Goal: Communication & Community: Answer question/provide support

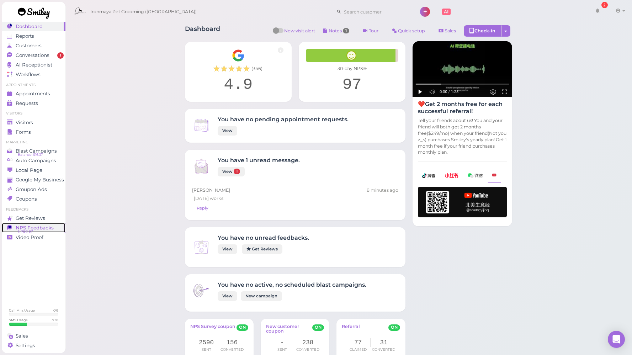
click at [28, 229] on span "NPS® 97" at bounding box center [25, 232] width 15 height 6
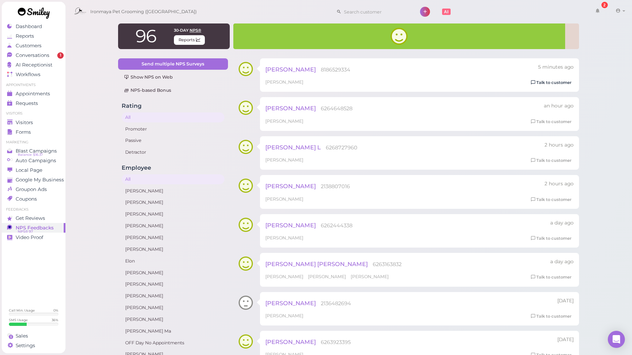
click at [559, 81] on link "Talk to customer" at bounding box center [551, 82] width 45 height 7
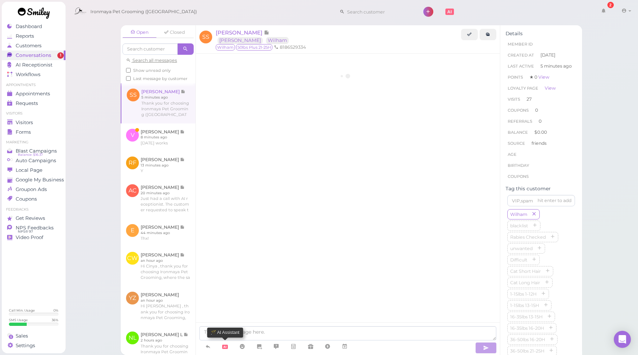
scroll to position [756, 0]
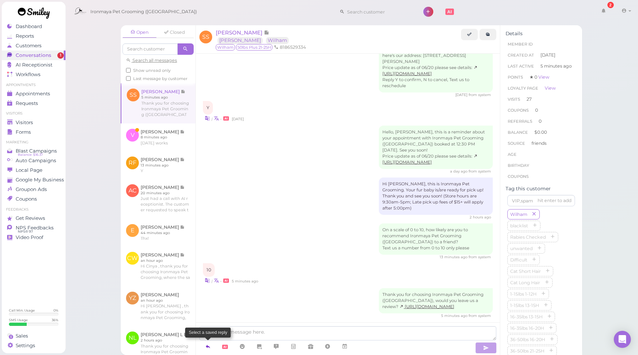
click at [207, 345] on icon at bounding box center [208, 346] width 6 height 7
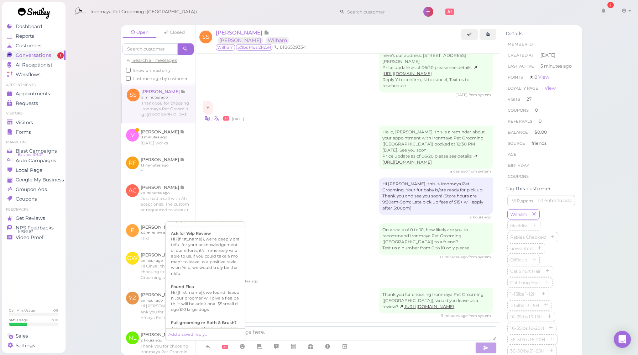
scroll to position [144, 0]
click at [201, 240] on div "Hi {{first_name}}, we're deeply grateful for your acknowledgement of our effort…" at bounding box center [205, 246] width 69 height 40
type textarea "Hi {{first_name}}, we're deeply grateful for your acknowledgement of our effort…"
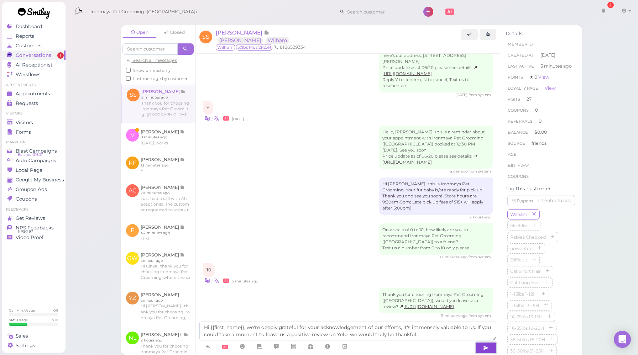
click at [486, 349] on icon "button" at bounding box center [486, 347] width 6 height 7
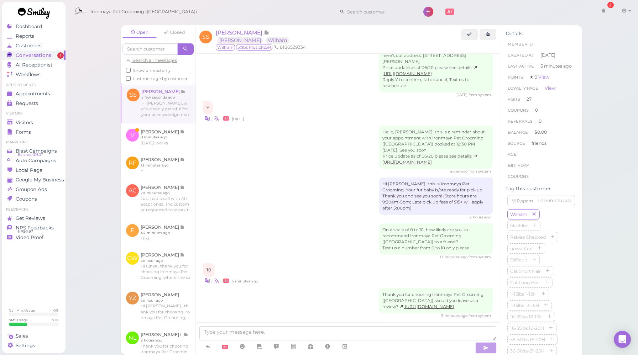
scroll to position [797, 0]
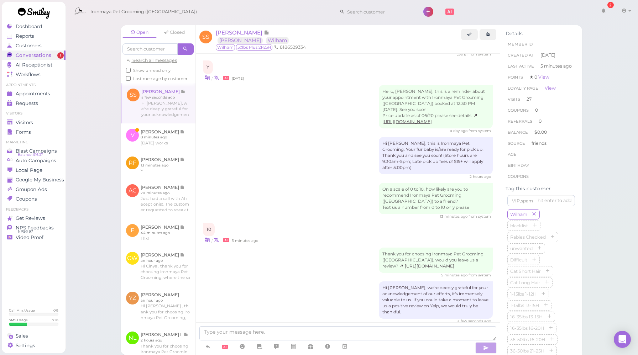
click at [313, 191] on div "On a scale of 0 to 10, how likely are you to recommend Ironmaya Pet Grooming ([…" at bounding box center [348, 201] width 290 height 36
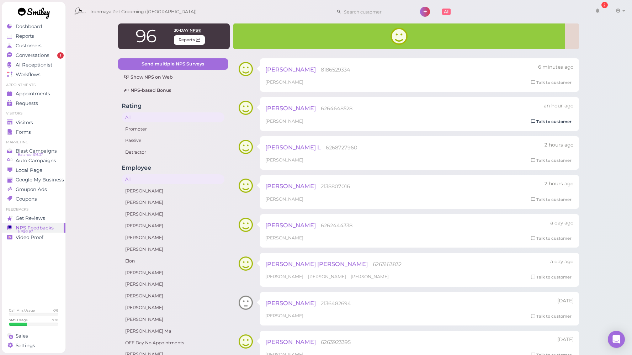
click at [551, 122] on link "Talk to customer" at bounding box center [551, 121] width 45 height 7
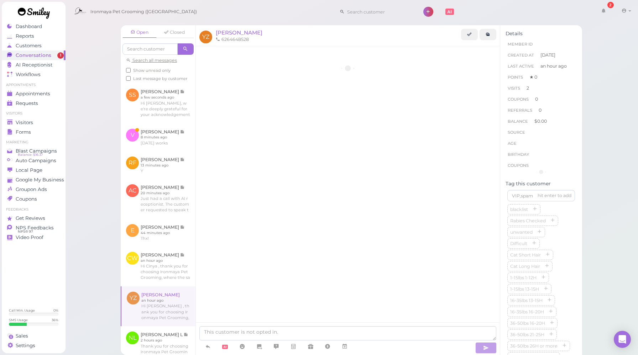
scroll to position [746, 0]
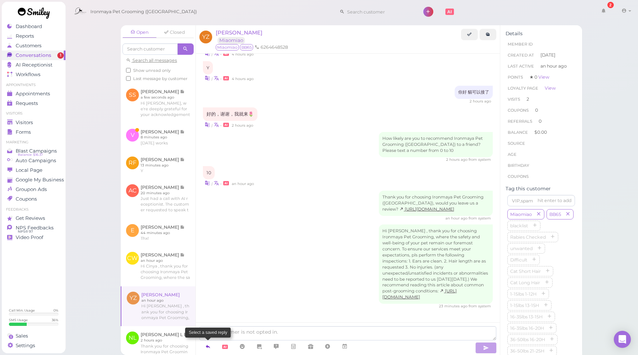
click at [208, 349] on icon at bounding box center [208, 346] width 6 height 7
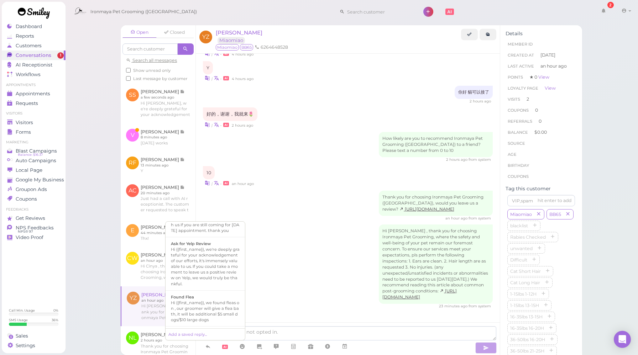
scroll to position [126, 0]
click at [210, 258] on div "Hi {{first_name}}, we're deeply grateful for your acknowledgement of our effort…" at bounding box center [205, 264] width 69 height 40
type textarea "Hi {{first_name}}, we're deeply grateful for your acknowledgement of our effort…"
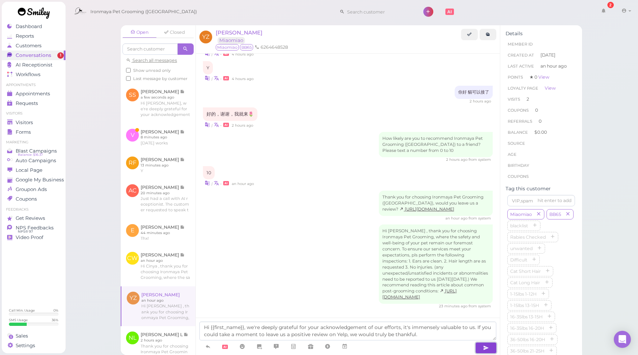
click at [483, 344] on icon "button" at bounding box center [486, 347] width 6 height 7
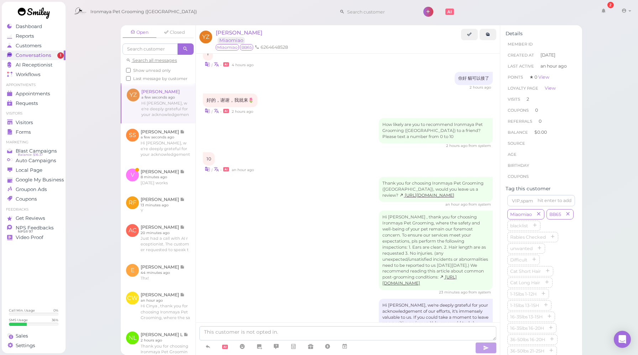
scroll to position [787, 0]
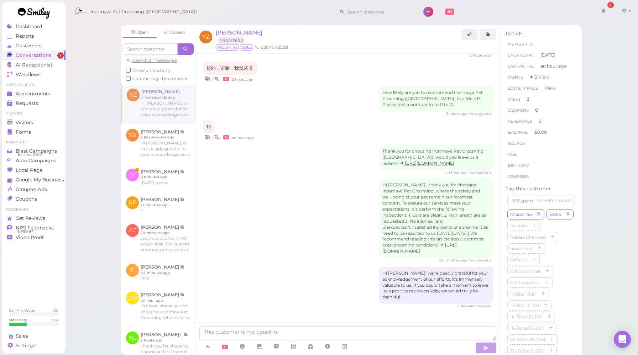
click at [269, 31] on div "[PERSON_NAME] [GEOGRAPHIC_DATA]" at bounding box center [338, 36] width 245 height 15
click at [193, 16] on div "Ironmaya Pet Grooming ([GEOGRAPHIC_DATA]) 2 Account" at bounding box center [351, 12] width 563 height 20
click at [192, 14] on div "Ironmaya Pet Grooming ([GEOGRAPHIC_DATA]) 2 Account" at bounding box center [351, 12] width 563 height 20
click at [228, 9] on div "Ironmaya Pet Grooming ([GEOGRAPHIC_DATA]) 2 Account" at bounding box center [351, 12] width 563 height 20
click at [299, 253] on div "Hi [PERSON_NAME] , thank you for choosing Ironmaya Pet Grooming, where the safe…" at bounding box center [348, 221] width 290 height 85
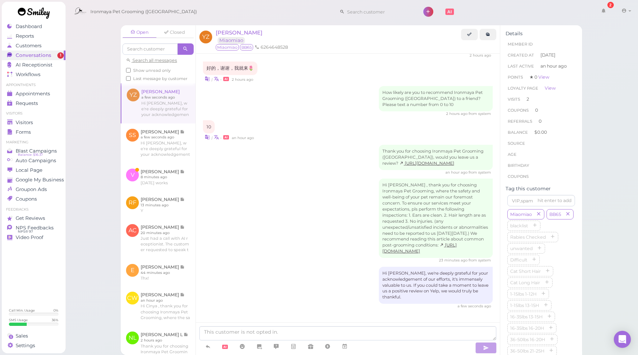
click at [303, 214] on div "Hi [PERSON_NAME] , thank you for choosing Ironmaya Pet Grooming, where the safe…" at bounding box center [348, 221] width 290 height 85
click at [22, 231] on span "NPS® 97" at bounding box center [25, 232] width 15 height 6
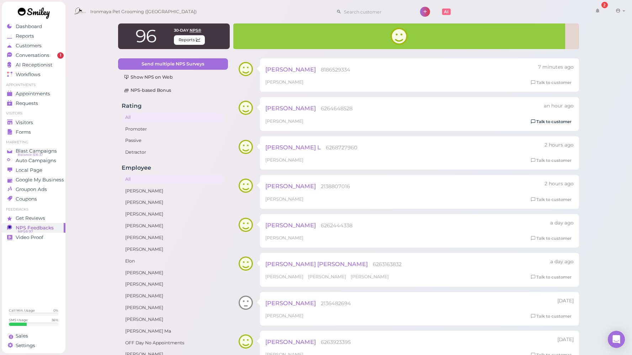
click at [551, 124] on link "Talk to customer" at bounding box center [551, 121] width 45 height 7
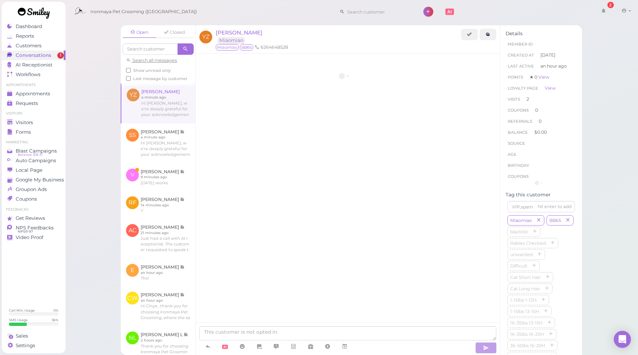
scroll to position [792, 0]
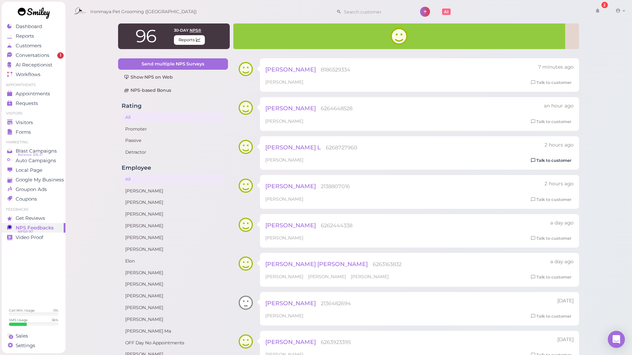
click at [546, 161] on link "Talk to customer" at bounding box center [551, 160] width 45 height 7
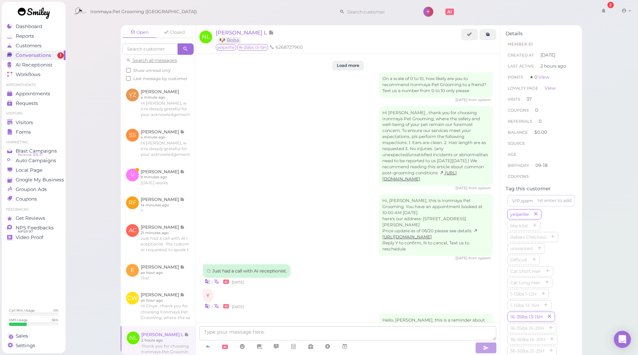
scroll to position [1194, 0]
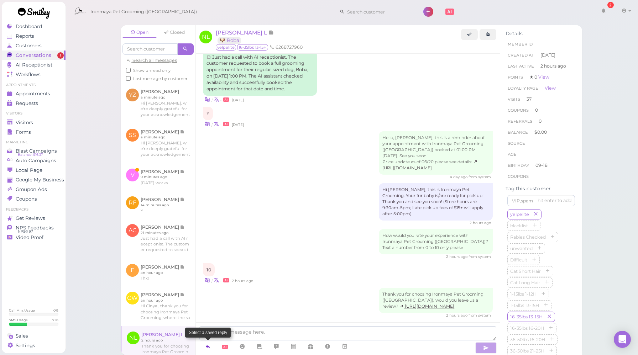
click at [208, 346] on icon at bounding box center [208, 346] width 6 height 7
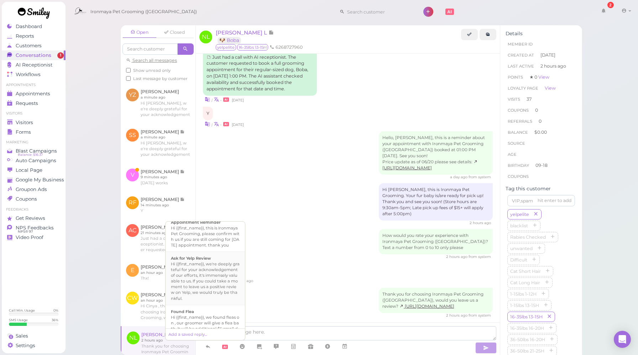
scroll to position [109, 0]
click at [218, 279] on div "Hi {{first_name}}, we're deeply grateful for your acknowledgement of our effort…" at bounding box center [205, 280] width 69 height 40
type textarea "Hi {{first_name}}, we're deeply grateful for your acknowledgement of our effort…"
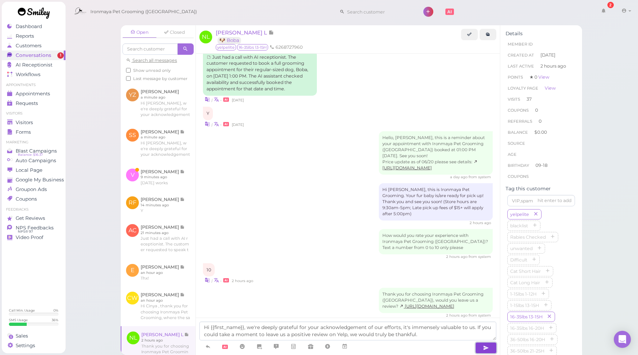
click at [483, 349] on icon "button" at bounding box center [486, 347] width 6 height 7
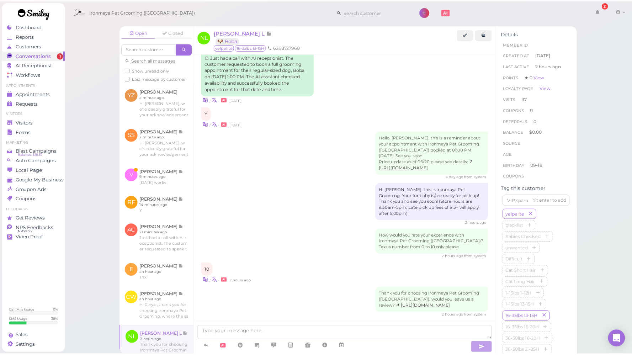
scroll to position [1235, 0]
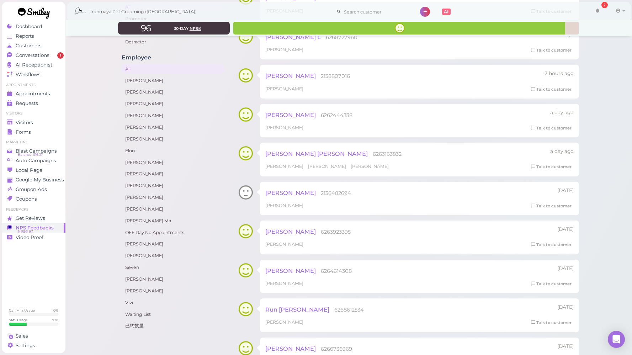
scroll to position [114, 0]
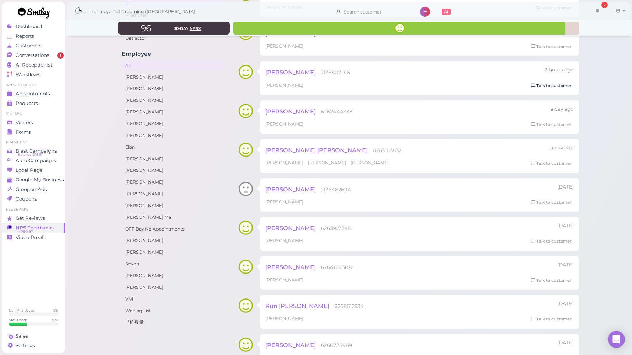
click at [545, 88] on link "Talk to customer" at bounding box center [551, 85] width 45 height 7
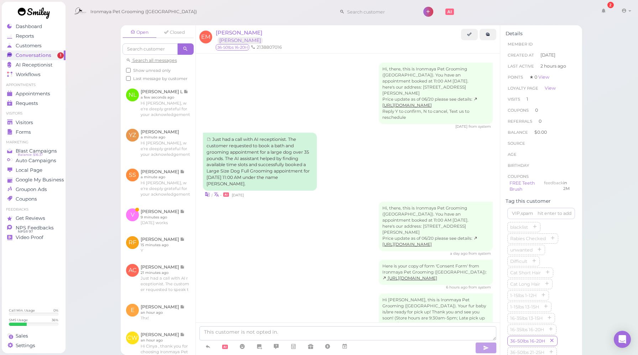
scroll to position [290, 0]
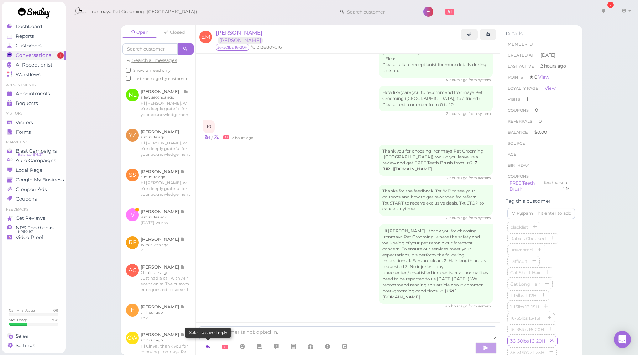
click at [210, 347] on icon at bounding box center [208, 346] width 6 height 7
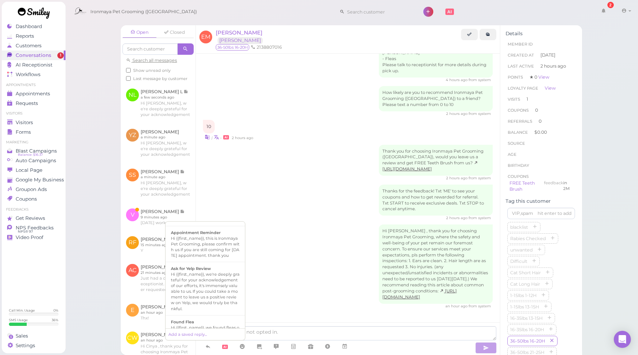
scroll to position [98, 0]
click at [214, 285] on div "Hi {{first_name}}, we're deeply grateful for your acknowledgement of our effort…" at bounding box center [205, 291] width 69 height 40
type textarea "Hi {{first_name}}, we're deeply grateful for your acknowledgement of our effort…"
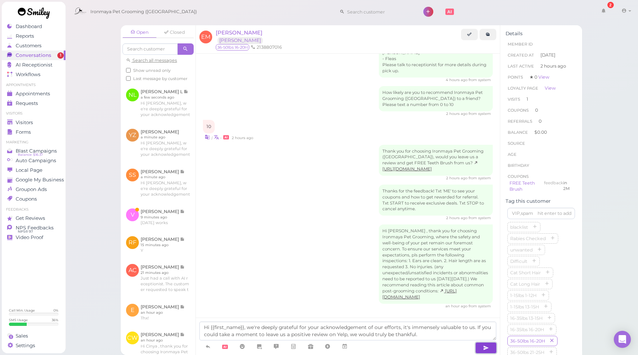
click at [478, 347] on button "button" at bounding box center [485, 347] width 21 height 11
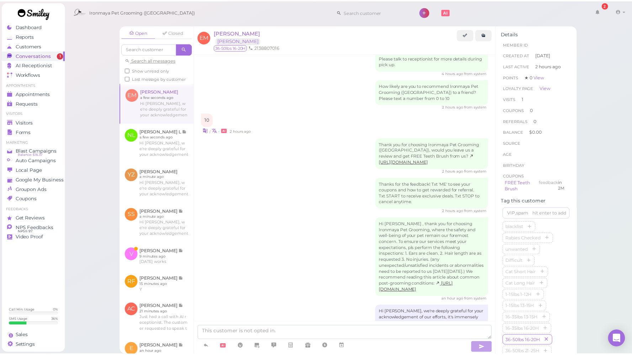
scroll to position [331, 0]
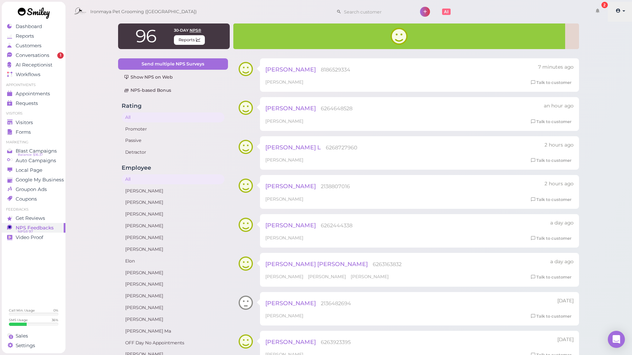
click at [623, 10] on link at bounding box center [620, 12] width 25 height 20
click at [592, 56] on link "Logout" at bounding box center [608, 53] width 49 height 9
